Goal: Information Seeking & Learning: Learn about a topic

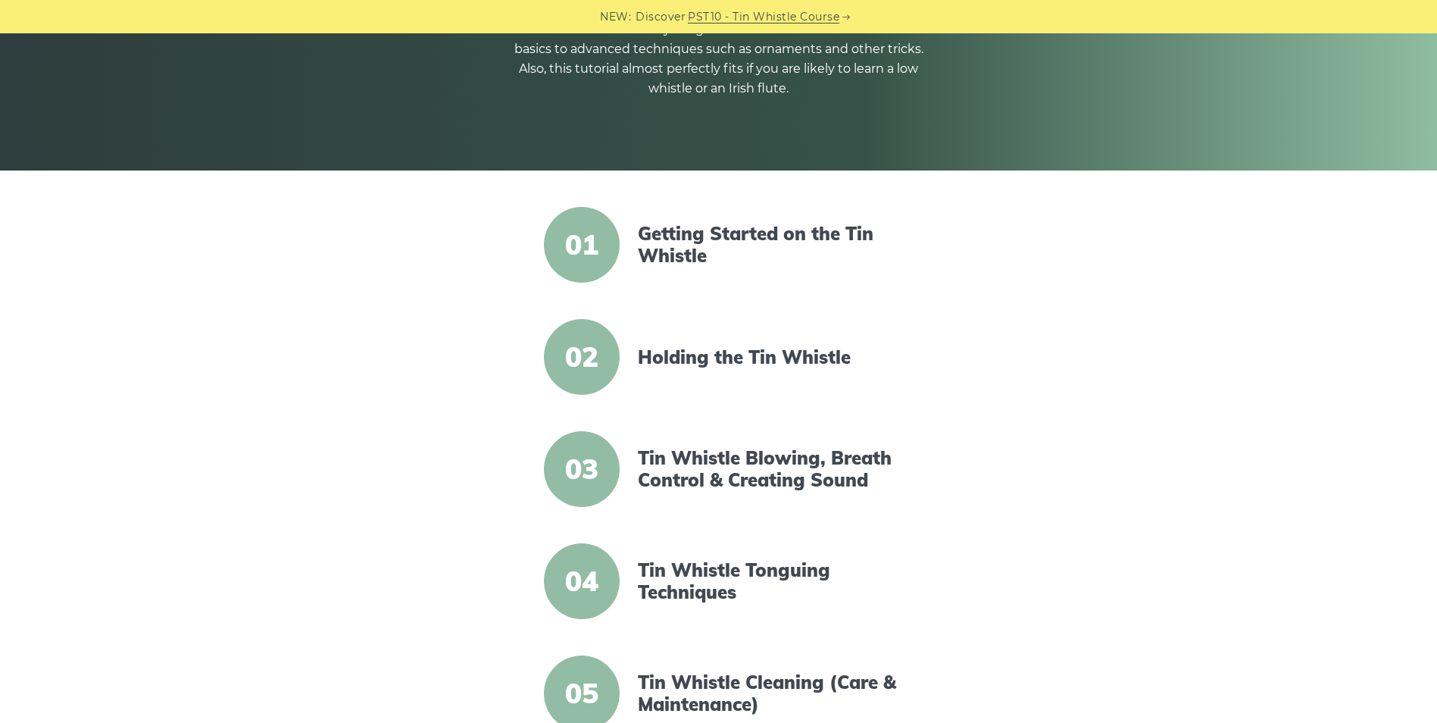
scroll to position [303, 0]
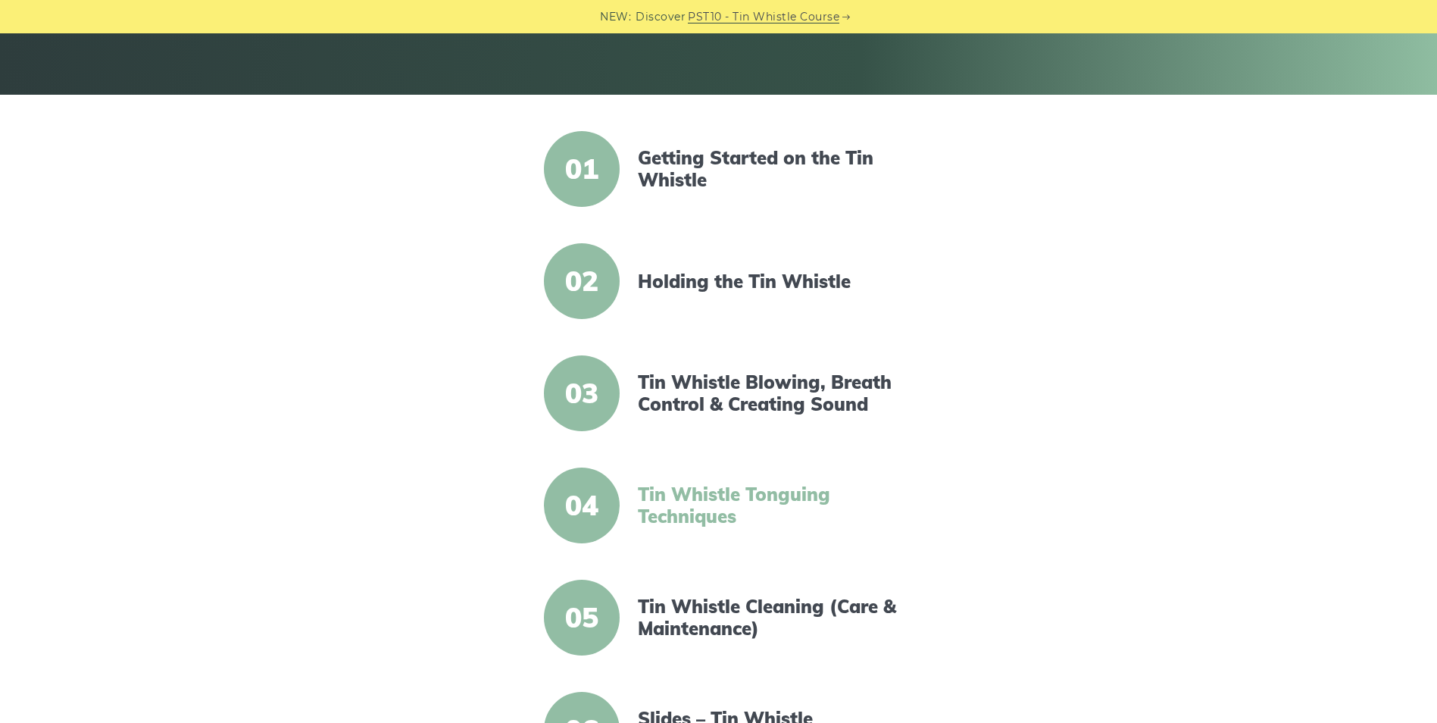
click at [654, 495] on link "Tin Whistle Tonguing Techniques" at bounding box center [768, 505] width 261 height 44
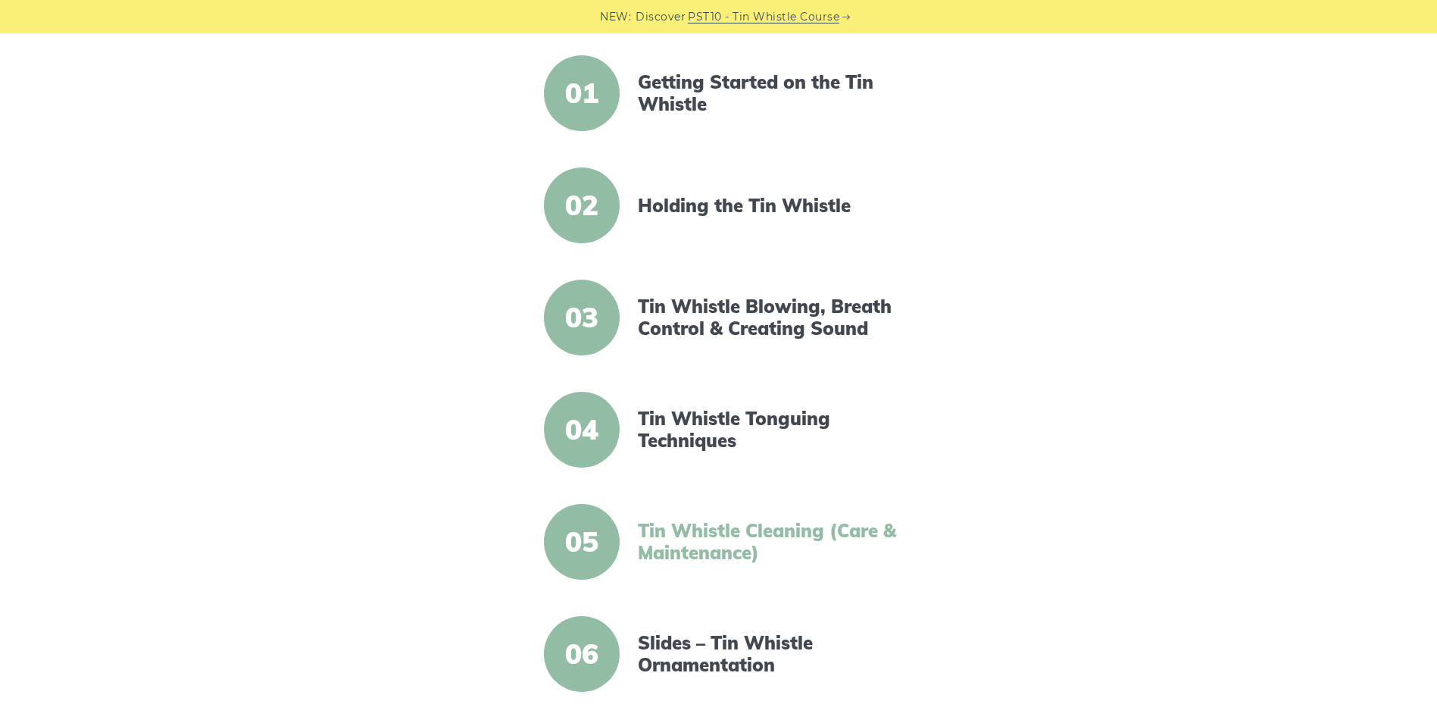
click at [795, 540] on link "Tin Whistle Cleaning (Care & Maintenance)" at bounding box center [768, 542] width 261 height 44
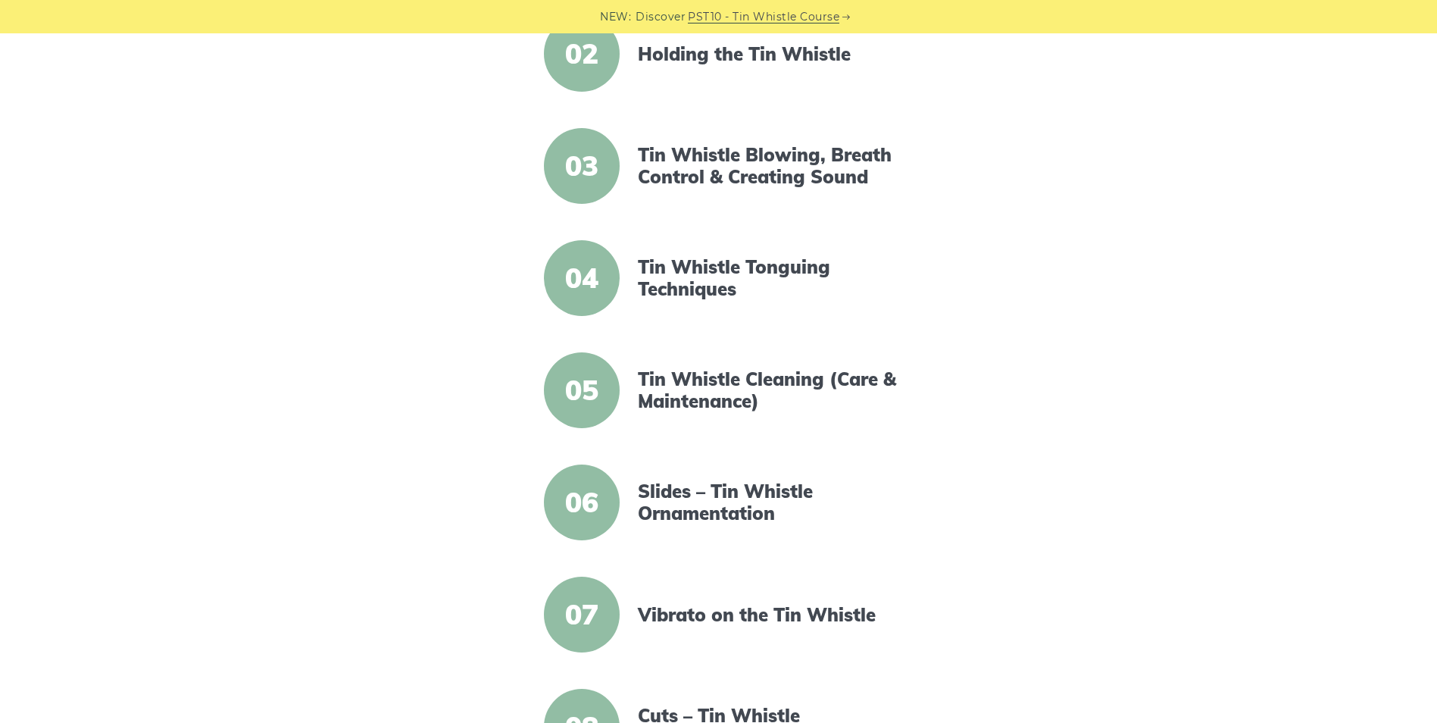
scroll to position [606, 0]
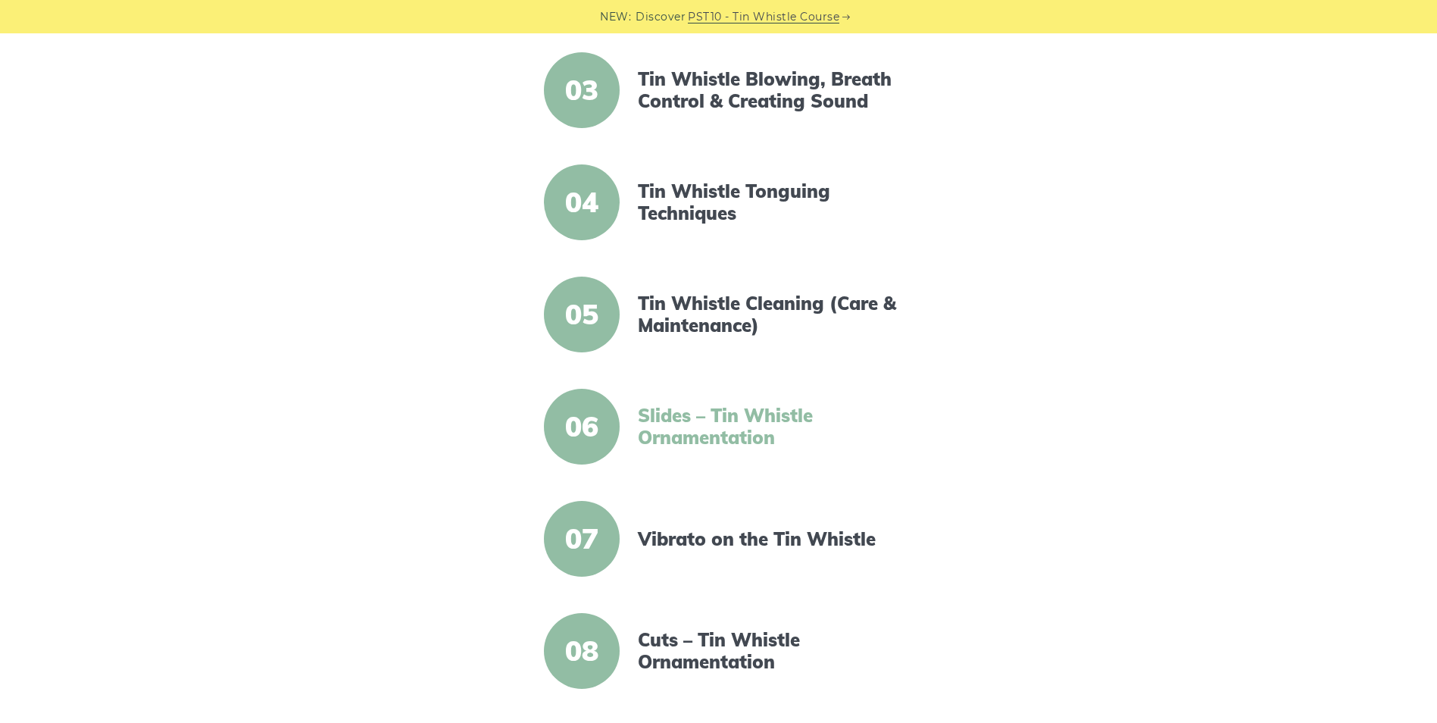
click at [760, 427] on link "Slides – Tin Whistle Ornamentation" at bounding box center [768, 427] width 261 height 44
click at [748, 544] on link "Vibrato on the Tin Whistle" at bounding box center [768, 539] width 261 height 22
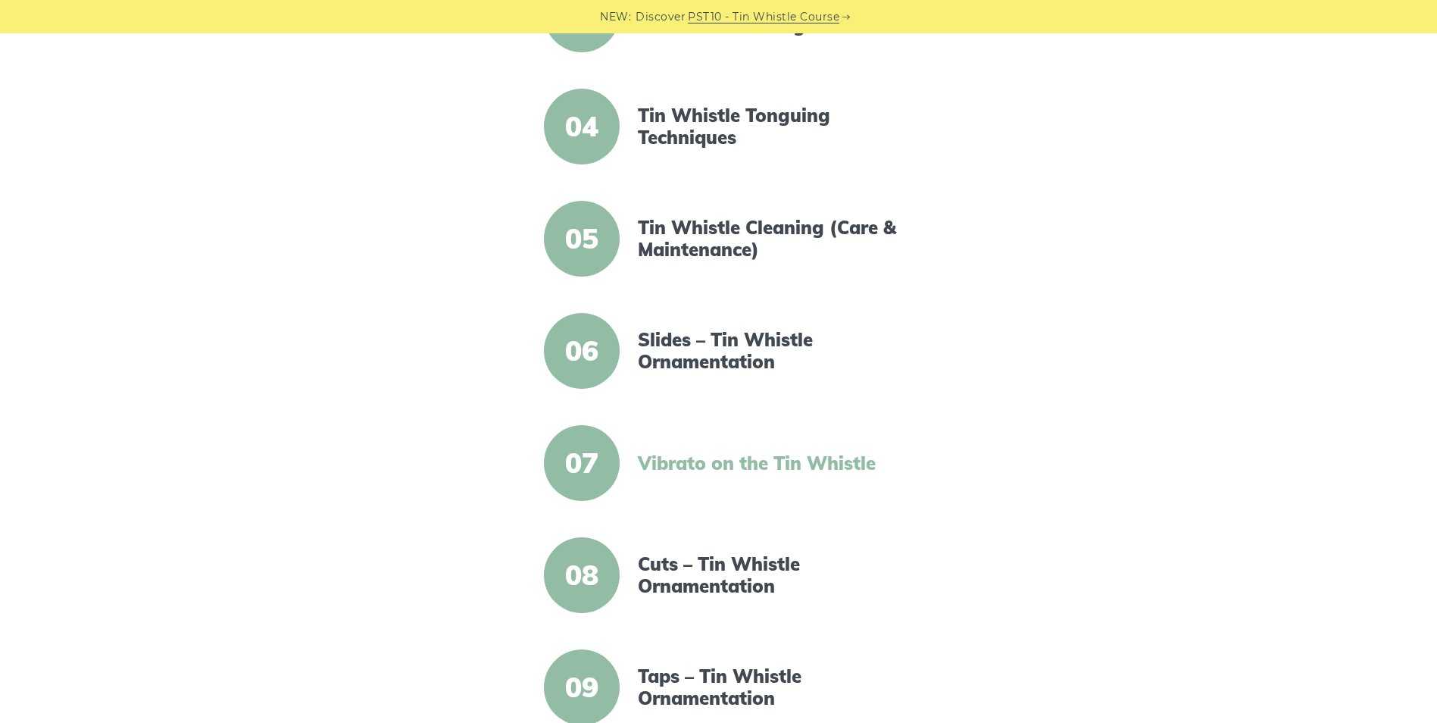
scroll to position [758, 0]
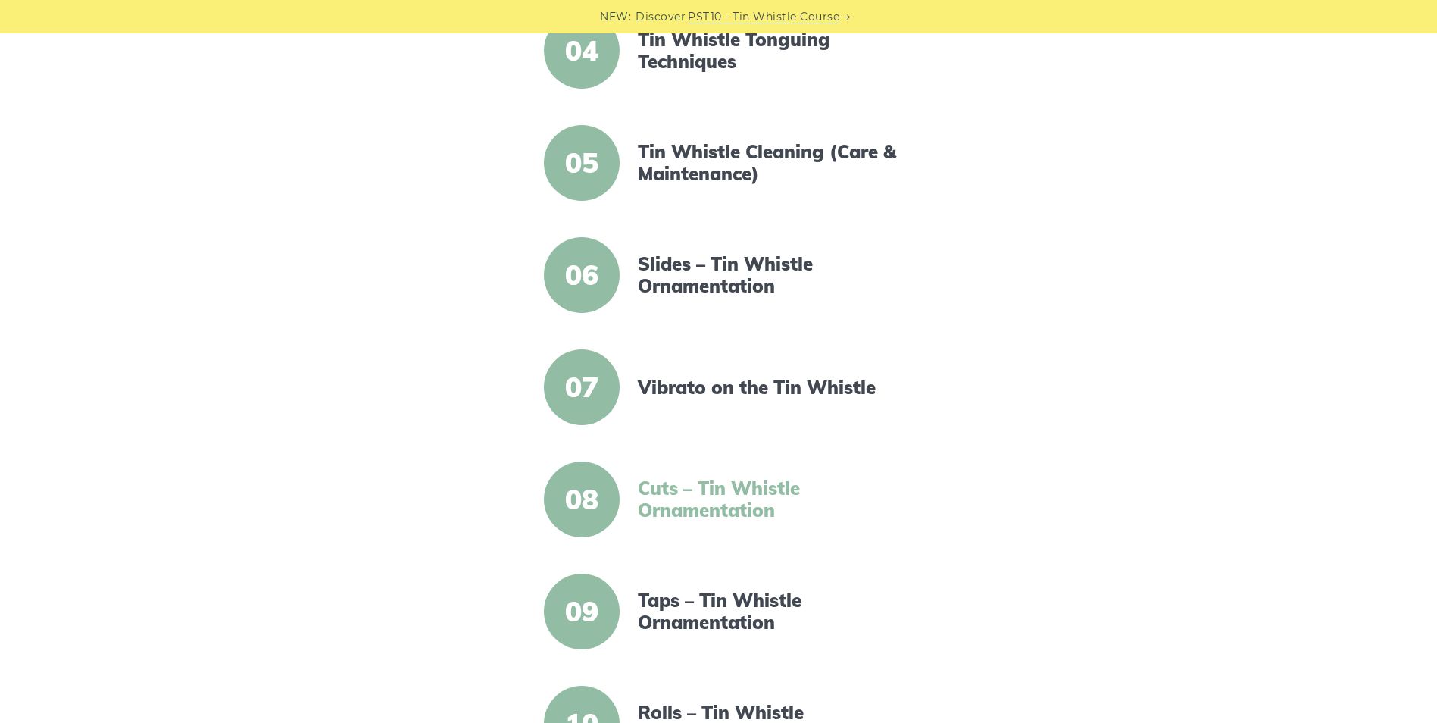
click at [750, 507] on link "Cuts – Tin Whistle Ornamentation" at bounding box center [768, 499] width 261 height 44
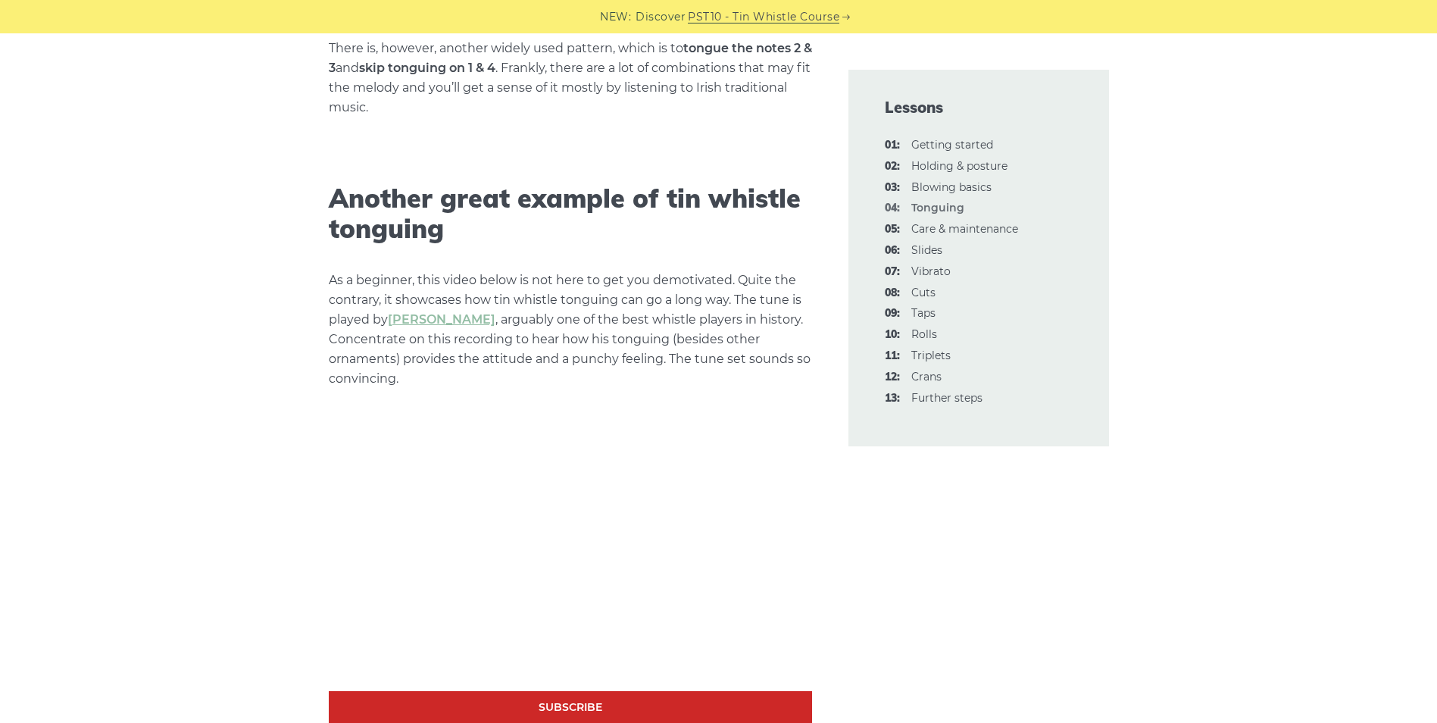
scroll to position [4545, 0]
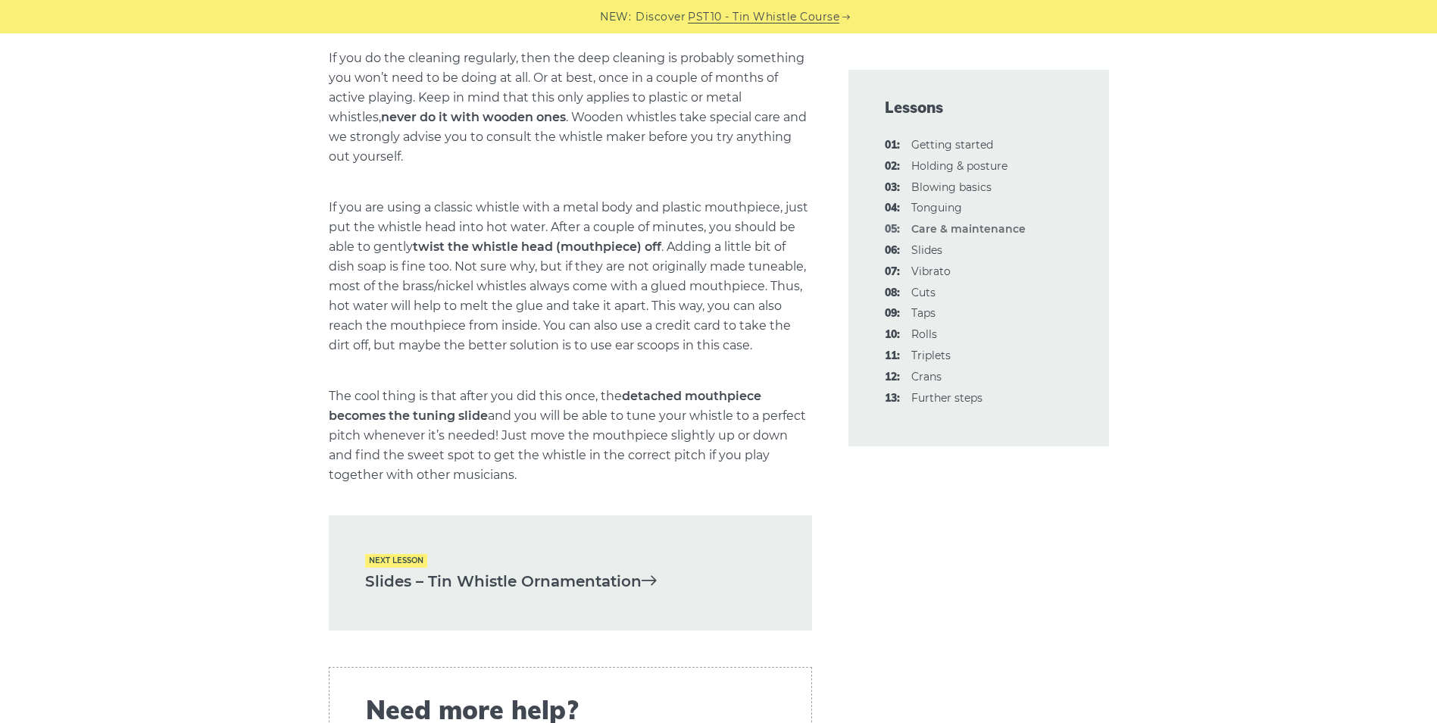
scroll to position [2121, 0]
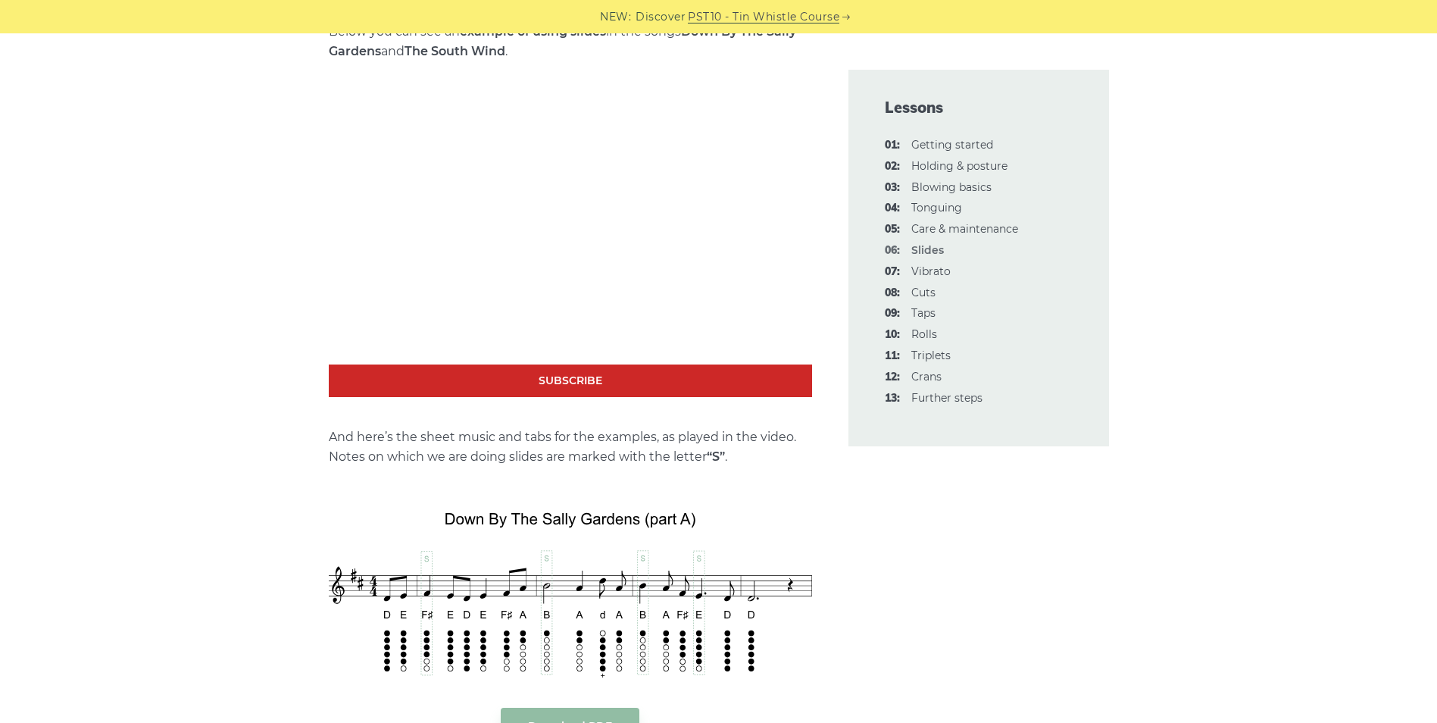
scroll to position [1591, 0]
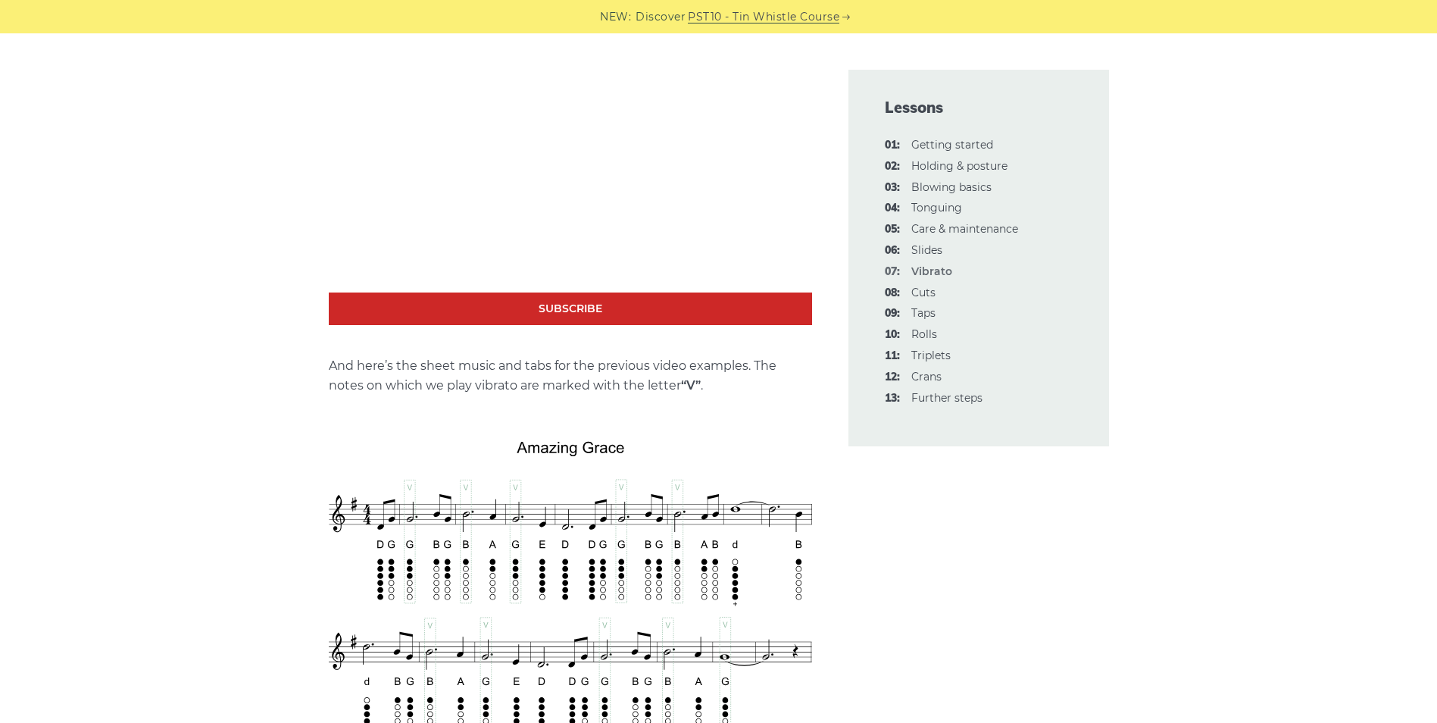
scroll to position [2879, 0]
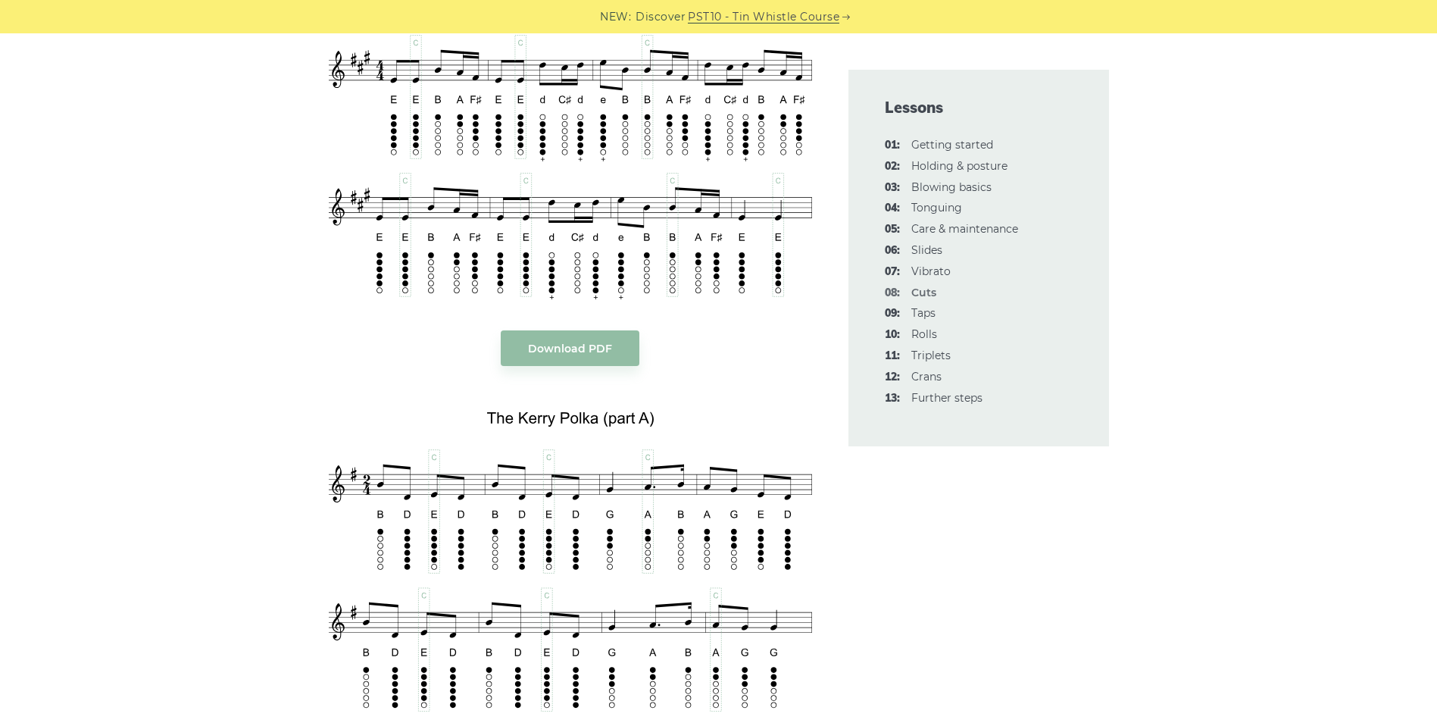
scroll to position [3409, 0]
